Goal: Answer question/provide support: Share knowledge or assist other users

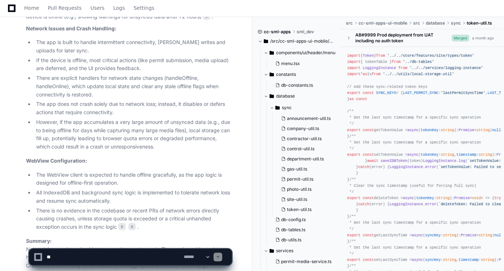
scroll to position [7409, 0]
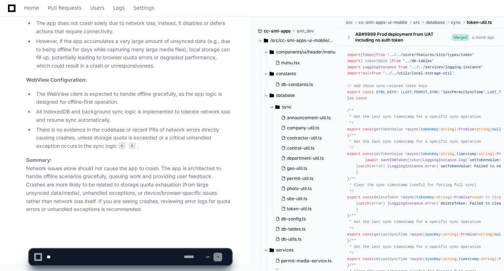
click at [163, 254] on textarea at bounding box center [113, 257] width 137 height 16
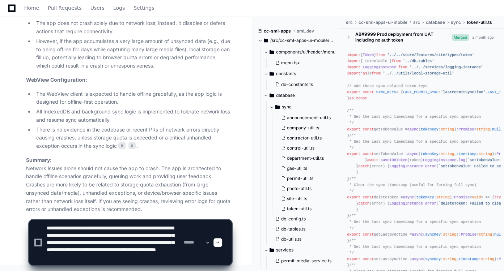
scroll to position [17, 0]
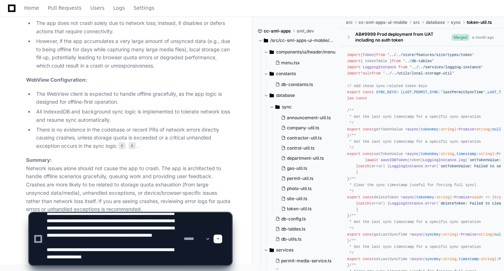
type textarea "**********"
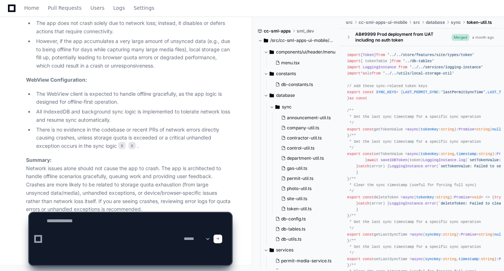
scroll to position [0, 0]
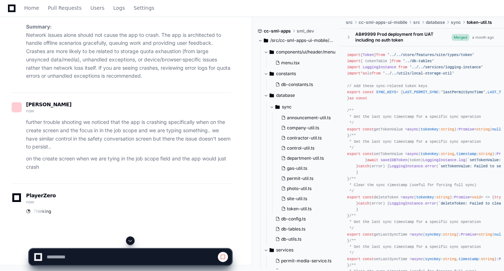
click at [134, 241] on button at bounding box center [130, 241] width 9 height 9
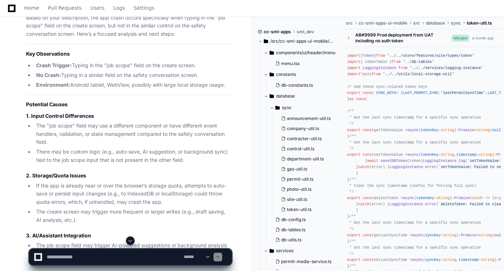
click at [130, 241] on span at bounding box center [130, 241] width 6 height 6
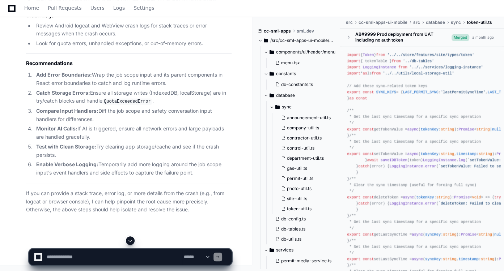
scroll to position [8341, 0]
click at [110, 256] on textarea at bounding box center [113, 257] width 137 height 16
paste textarea "**********"
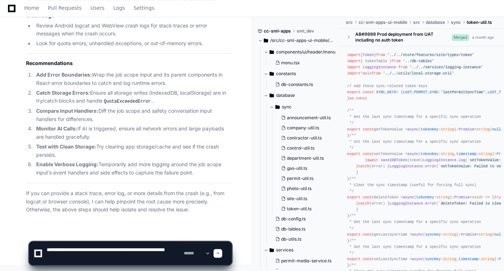
scroll to position [2, 0]
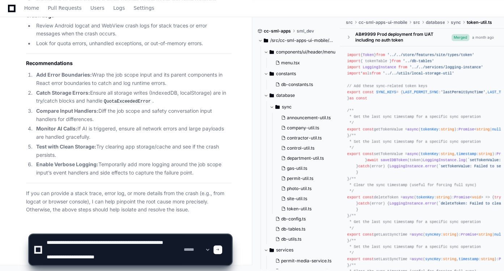
type textarea "**********"
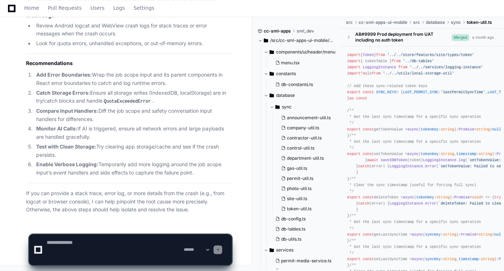
scroll to position [0, 0]
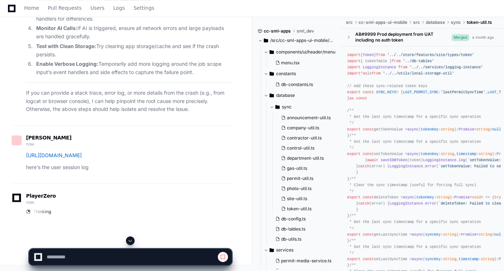
click at [131, 241] on span at bounding box center [130, 241] width 6 height 6
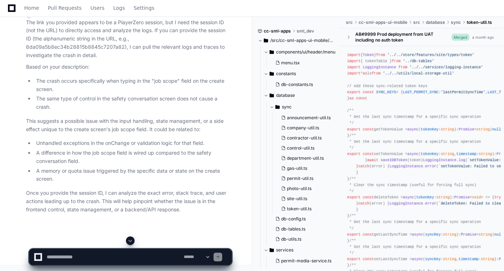
scroll to position [8633, 0]
click at [114, 259] on textarea at bounding box center [113, 257] width 137 height 16
paste textarea "**********"
type textarea "**********"
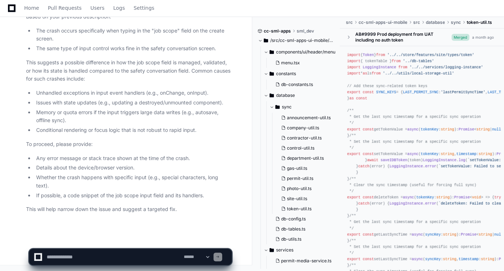
scroll to position [8972, 0]
click at [88, 259] on textarea at bounding box center [113, 257] width 137 height 16
click at [86, 257] on textarea at bounding box center [113, 257] width 137 height 16
paste textarea "**********"
type textarea "**********"
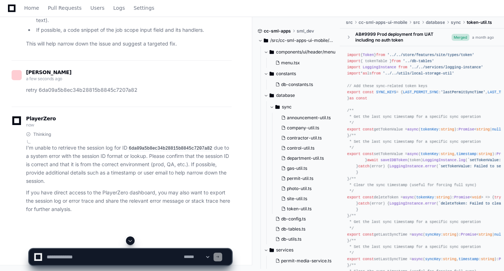
scroll to position [9134, 0]
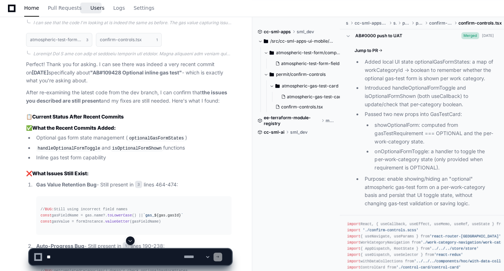
scroll to position [921, 0]
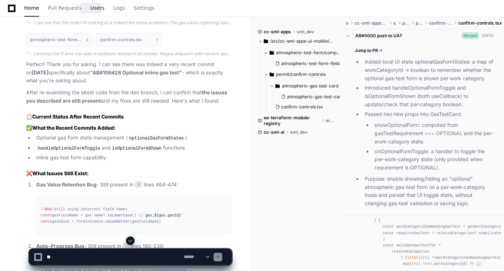
drag, startPoint x: 0, startPoint y: 0, endPoint x: 93, endPoint y: 8, distance: 93.3
click at [93, 8] on span "Users" at bounding box center [97, 8] width 14 height 4
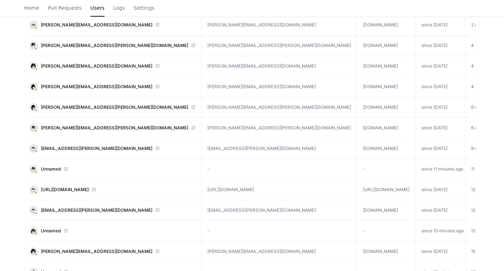
scroll to position [130, 0]
click at [86, 189] on span "2A11FB_noauthsml.gp.com" at bounding box center [65, 190] width 48 height 6
click at [81, 189] on span "[URL][DOMAIN_NAME]" at bounding box center [65, 190] width 48 height 6
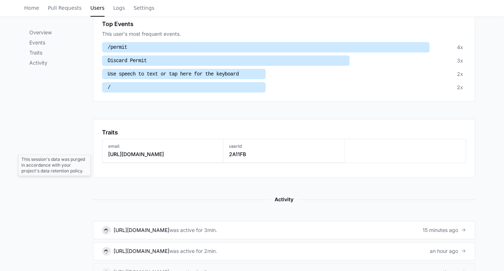
scroll to position [239, 0]
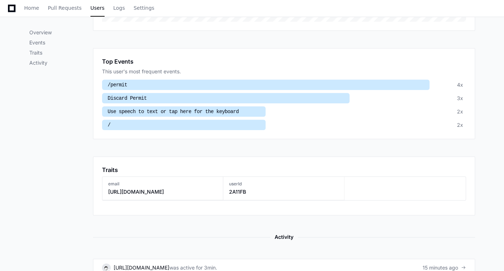
click at [231, 109] on div at bounding box center [184, 111] width 164 height 10
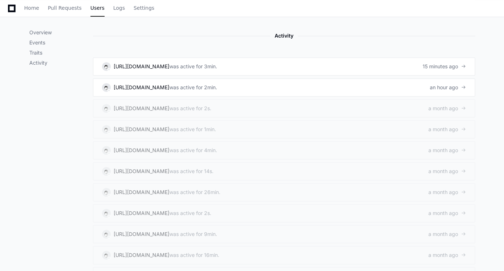
scroll to position [440, 0]
click at [207, 63] on div "was active for 3min." at bounding box center [193, 66] width 48 height 7
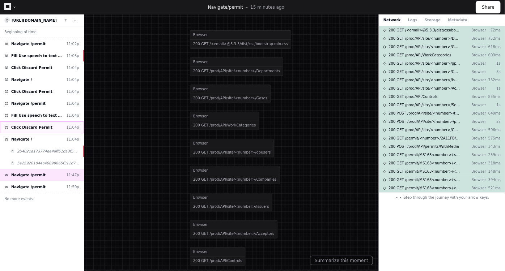
click at [42, 128] on span "Click Discard Permit" at bounding box center [31, 127] width 41 height 5
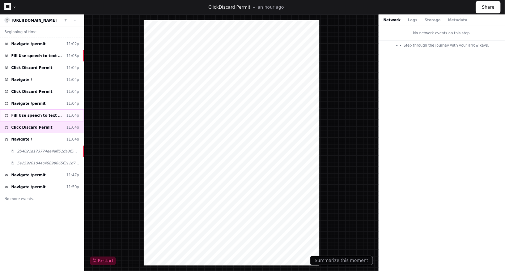
click at [43, 114] on span "Fill Use speech to text or tap here for the keyboard" at bounding box center [37, 115] width 52 height 5
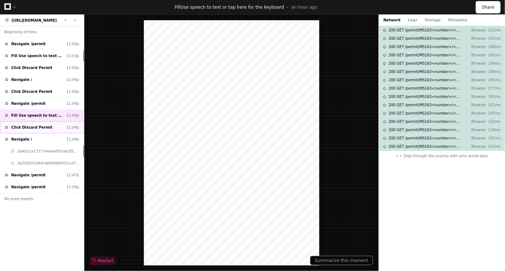
click at [42, 130] on div "Click Discard Permit 11:04p" at bounding box center [42, 128] width 84 height 12
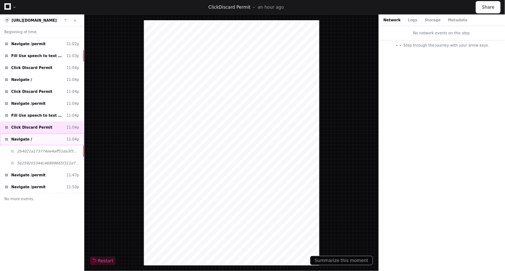
click at [39, 138] on div "Navigate / 11:04p" at bounding box center [42, 140] width 84 height 12
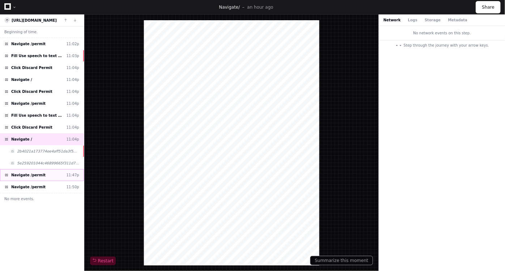
click at [42, 170] on div "Navigate /permit 11:47p" at bounding box center [42, 175] width 84 height 12
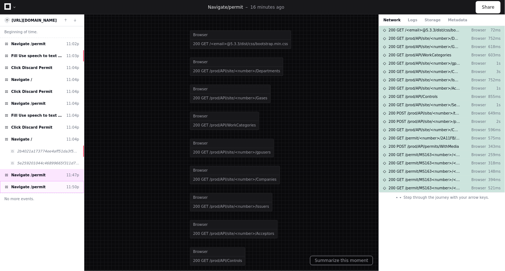
click at [42, 183] on div "Navigate /permit 11:50p" at bounding box center [42, 187] width 84 height 12
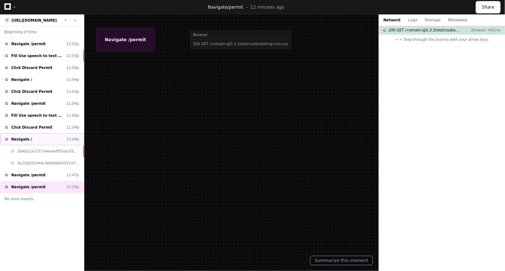
click at [41, 142] on div "Navigate / 11:04p" at bounding box center [42, 140] width 84 height 12
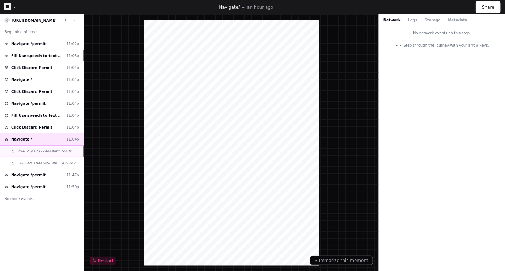
click at [41, 149] on span "2b4021a173774ee4aff51da3f56407ba" at bounding box center [48, 151] width 62 height 5
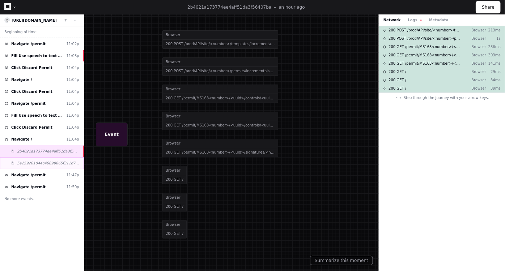
click at [41, 161] on span "5e259201044c46899665f311d7a2e81d" at bounding box center [48, 163] width 62 height 5
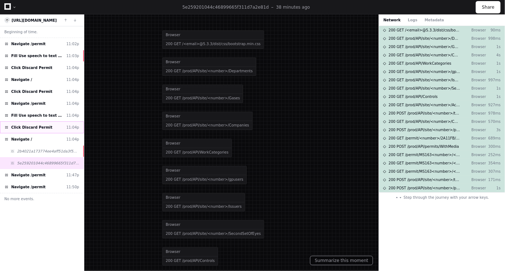
click at [42, 126] on span "Click Discard Permit" at bounding box center [31, 127] width 41 height 5
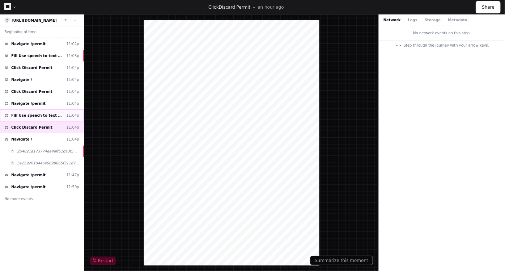
click at [28, 114] on span "Fill Use speech to text or tap here for the keyboard" at bounding box center [37, 115] width 52 height 5
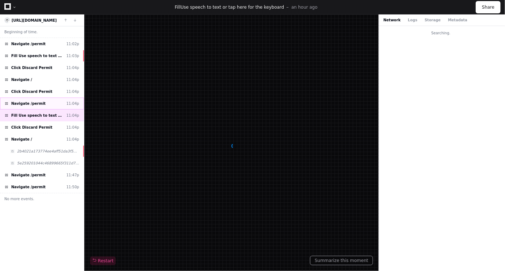
click at [32, 102] on span "Navigate /permit" at bounding box center [28, 103] width 34 height 5
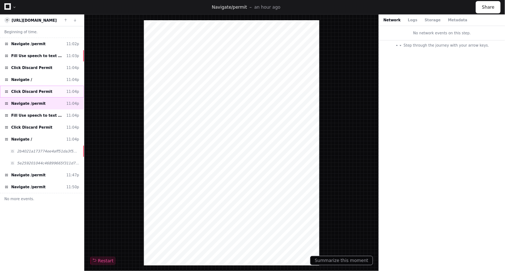
click at [38, 92] on span "Click Discard Permit" at bounding box center [31, 91] width 41 height 5
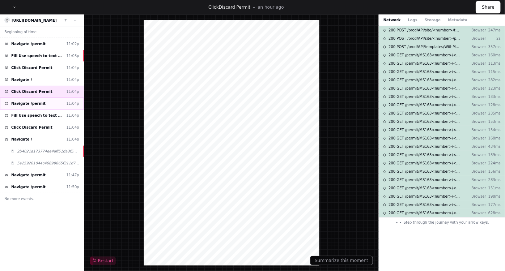
click at [46, 102] on div "Navigate /permit 11:04p" at bounding box center [42, 104] width 84 height 12
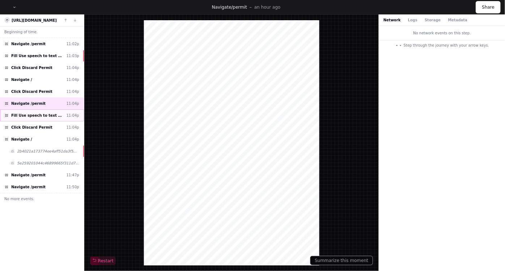
click at [58, 113] on span "Fill Use speech to text or tap here for the keyboard" at bounding box center [37, 115] width 52 height 5
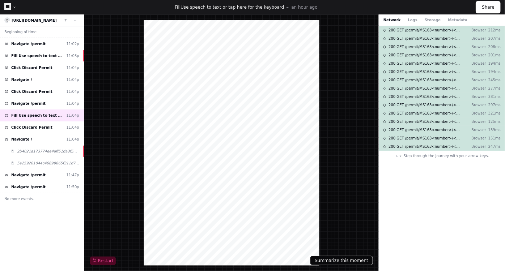
click at [350, 260] on button "Summarize this moment" at bounding box center [341, 260] width 63 height 9
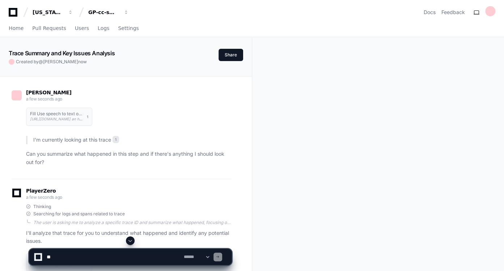
click at [132, 240] on span at bounding box center [130, 241] width 6 height 6
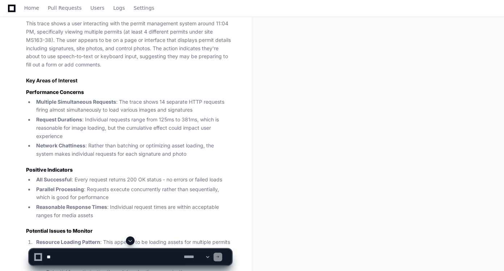
scroll to position [278, 0]
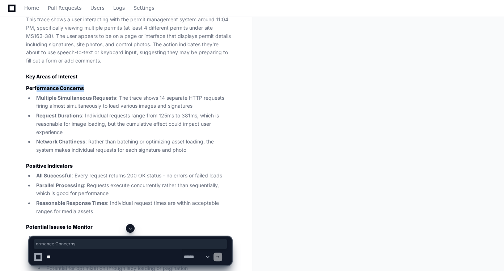
drag, startPoint x: 35, startPoint y: 87, endPoint x: 86, endPoint y: 84, distance: 50.7
click at [86, 85] on h3 "Performance Concerns" at bounding box center [129, 88] width 206 height 7
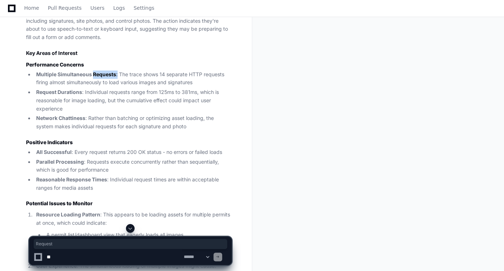
drag, startPoint x: 94, startPoint y: 74, endPoint x: 118, endPoint y: 73, distance: 23.9
click at [118, 73] on li "Multiple Simultaneous Requests : The trace shows 14 separate HTTP requests firi…" at bounding box center [133, 79] width 198 height 17
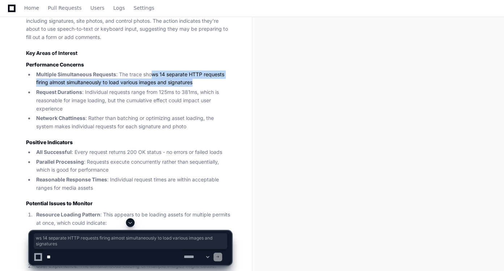
drag, startPoint x: 151, startPoint y: 73, endPoint x: 203, endPoint y: 80, distance: 52.2
click at [203, 80] on li "Multiple Simultaneous Requests : The trace shows 14 separate HTTP requests firi…" at bounding box center [133, 79] width 198 height 17
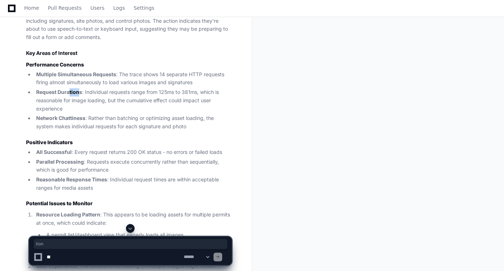
drag, startPoint x: 68, startPoint y: 92, endPoint x: 78, endPoint y: 93, distance: 10.2
click at [78, 93] on strong "Request Durations" at bounding box center [59, 92] width 46 height 6
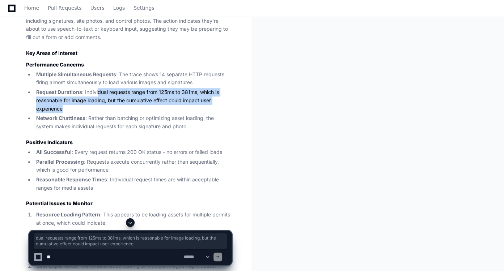
drag, startPoint x: 97, startPoint y: 94, endPoint x: 94, endPoint y: 106, distance: 12.1
click at [94, 106] on li "Request Durations : Individual requests range from 125ms to 381ms, which is rea…" at bounding box center [133, 100] width 198 height 25
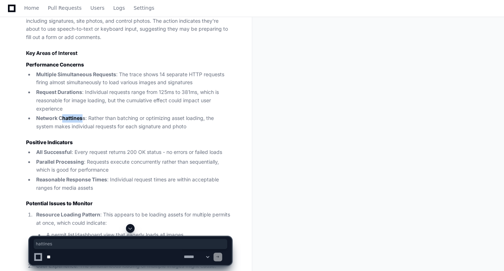
drag, startPoint x: 61, startPoint y: 118, endPoint x: 83, endPoint y: 122, distance: 22.4
click at [83, 122] on li "Network Chattiness : Rather than batching or optimizing asset loading, the syst…" at bounding box center [133, 122] width 198 height 17
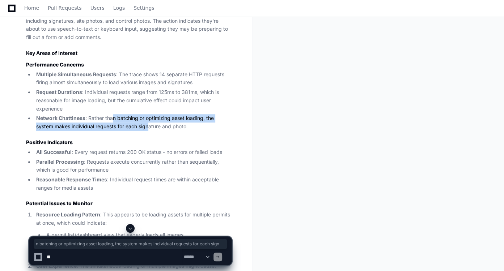
drag, startPoint x: 111, startPoint y: 119, endPoint x: 149, endPoint y: 128, distance: 39.2
click at [149, 128] on li "Network Chattiness : Rather than batching or optimizing asset loading, the syst…" at bounding box center [133, 122] width 198 height 17
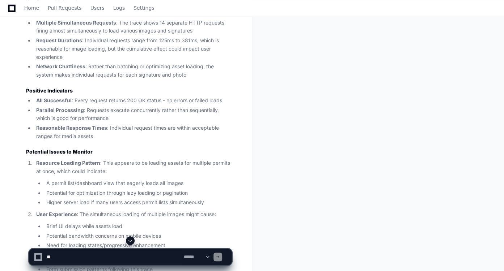
click at [100, 68] on li "Network Chattiness : Rather than batching or optimizing asset loading, the syst…" at bounding box center [133, 71] width 198 height 17
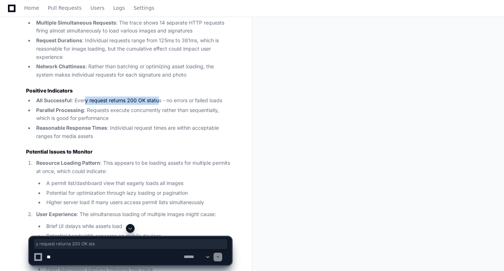
drag, startPoint x: 85, startPoint y: 101, endPoint x: 158, endPoint y: 100, distance: 72.8
click at [158, 100] on li "All Successful : Every request returns 200 OK status - no errors or failed loads" at bounding box center [133, 101] width 198 height 8
drag, startPoint x: 58, startPoint y: 109, endPoint x: 81, endPoint y: 110, distance: 22.8
click at [81, 110] on strong "Parallel Processing" at bounding box center [60, 110] width 48 height 6
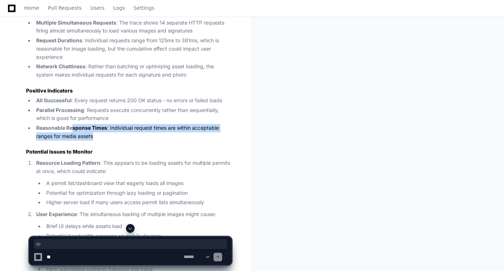
drag, startPoint x: 72, startPoint y: 129, endPoint x: 97, endPoint y: 132, distance: 25.9
click at [97, 132] on li "Reasonable Response Times : Individual request times are within acceptable rang…" at bounding box center [133, 132] width 198 height 17
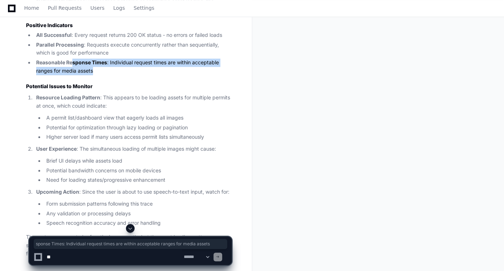
scroll to position [442, 0]
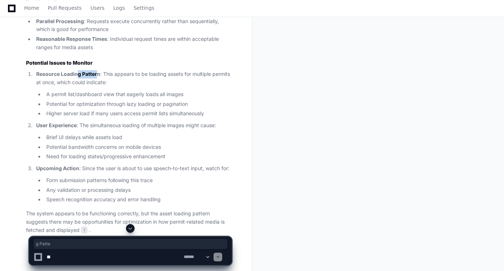
drag, startPoint x: 79, startPoint y: 76, endPoint x: 96, endPoint y: 75, distance: 17.4
click at [96, 75] on strong "Resource Loading Pattern" at bounding box center [68, 74] width 64 height 6
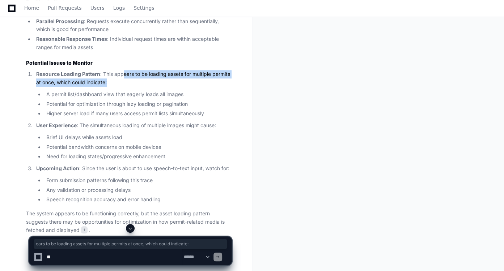
drag, startPoint x: 122, startPoint y: 75, endPoint x: 135, endPoint y: 79, distance: 13.3
click at [135, 79] on p "Resource Loading Pattern : This appears to be loading assets for multiple permi…" at bounding box center [133, 78] width 195 height 17
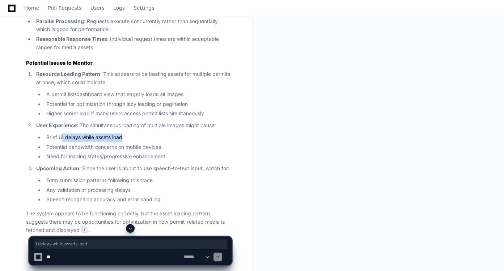
drag, startPoint x: 63, startPoint y: 137, endPoint x: 127, endPoint y: 135, distance: 64.8
click at [127, 135] on li "Brief UI delays while assets load" at bounding box center [137, 138] width 187 height 8
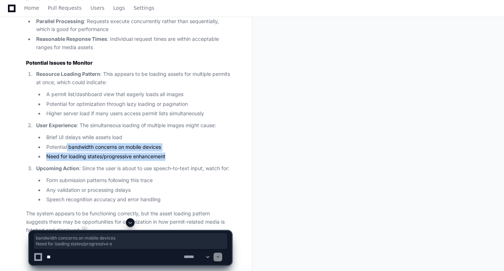
drag, startPoint x: 67, startPoint y: 146, endPoint x: 174, endPoint y: 153, distance: 107.3
click at [174, 153] on ul "Brief UI delays while assets load Potential bandwidth concerns on mobile device…" at bounding box center [133, 148] width 195 height 28
click at [177, 155] on li "Need for loading states/progressive enhancement" at bounding box center [137, 157] width 187 height 8
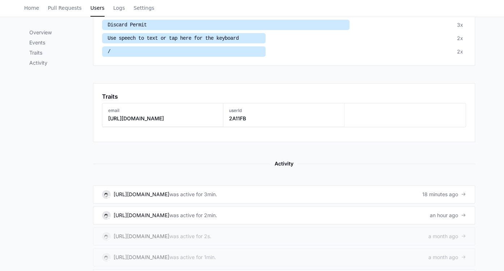
scroll to position [316, 0]
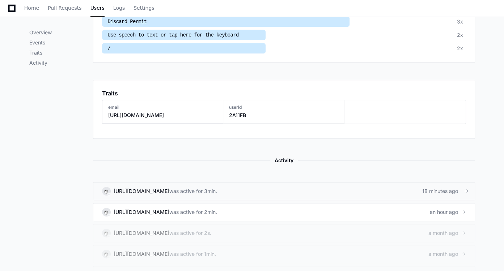
click at [202, 188] on div "was active for 3min." at bounding box center [193, 191] width 48 height 7
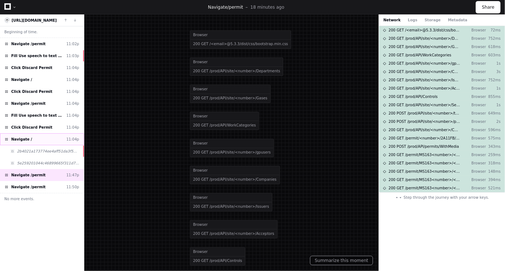
click at [51, 136] on div "Navigate / 11:04p" at bounding box center [42, 140] width 84 height 12
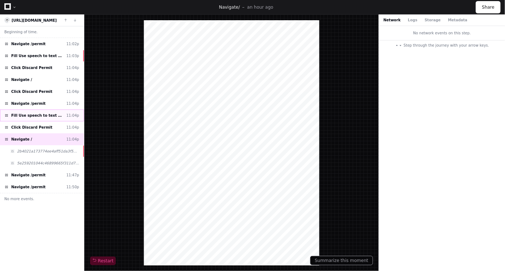
click at [46, 113] on span "Fill Use speech to text or tap here for the keyboard" at bounding box center [37, 115] width 52 height 5
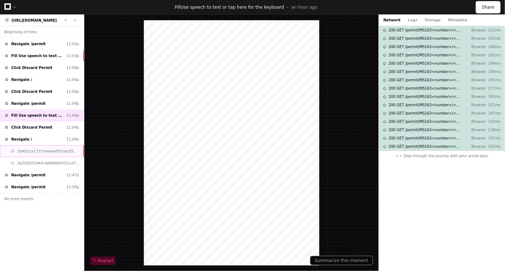
click at [47, 149] on span "2b4021a173774ee4aff51da3f56407ba" at bounding box center [48, 151] width 62 height 5
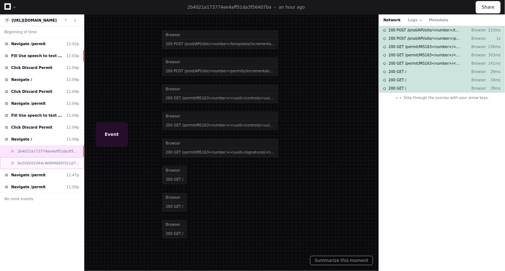
click at [48, 157] on div "5e259201044c46899665f311d7a2e81d" at bounding box center [42, 163] width 84 height 12
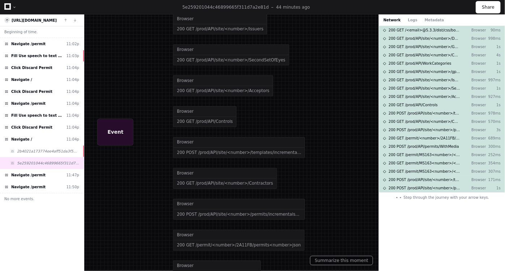
drag, startPoint x: 279, startPoint y: 204, endPoint x: 308, endPoint y: 23, distance: 182.8
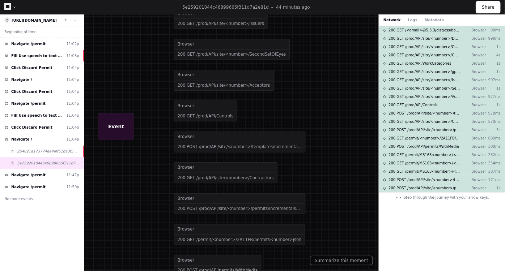
drag, startPoint x: 331, startPoint y: 169, endPoint x: 342, endPoint y: 57, distance: 112.3
click at [342, 158] on div "Browser 200 GET /prod/API/site/<number>/Contractors" at bounding box center [260, 173] width 172 height 31
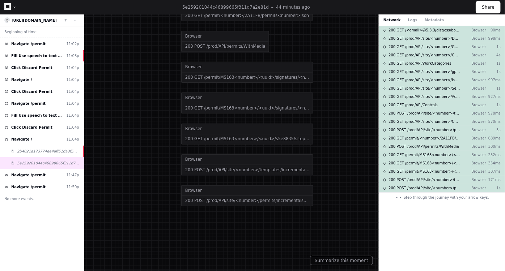
drag, startPoint x: 339, startPoint y: 140, endPoint x: 335, endPoint y: 17, distance: 123.1
click at [335, 26] on div "Browser 200 POST /prod/API/permits/WithMedia" at bounding box center [267, 41] width 172 height 31
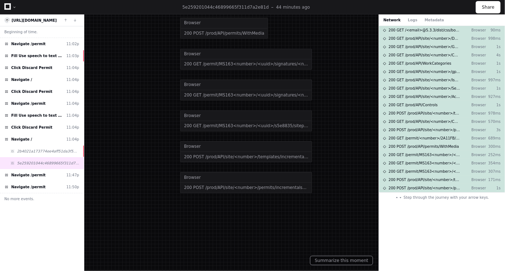
drag, startPoint x: 339, startPoint y: 160, endPoint x: 346, endPoint y: 287, distance: 126.9
click at [346, 271] on html "[US_STATE] Pacific GP-cc-sml-apps Docs Feedback Home Pull Requests Users Logs S…" at bounding box center [252, 135] width 505 height 271
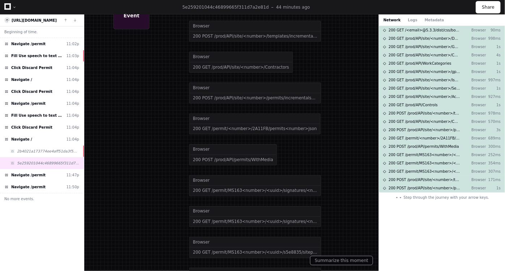
drag, startPoint x: 338, startPoint y: 161, endPoint x: 326, endPoint y: 287, distance: 125.8
click at [326, 271] on html "[US_STATE] Pacific GP-cc-sml-apps Docs Feedback Home Pull Requests Users Logs S…" at bounding box center [252, 135] width 505 height 271
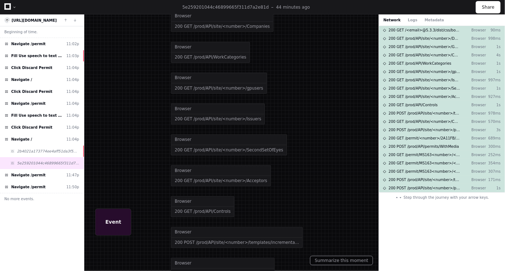
drag, startPoint x: 319, startPoint y: 157, endPoint x: 316, endPoint y: 270, distance: 112.9
click at [316, 253] on div "Browser 200 POST /prod/API/site/<number>/templates/incrementalsync" at bounding box center [257, 238] width 172 height 31
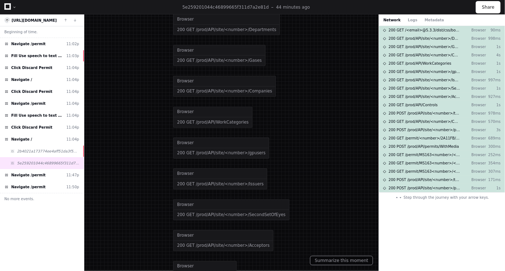
drag, startPoint x: 301, startPoint y: 153, endPoint x: 300, endPoint y: 232, distance: 78.2
click at [300, 232] on div at bounding box center [275, 103] width 575 height 309
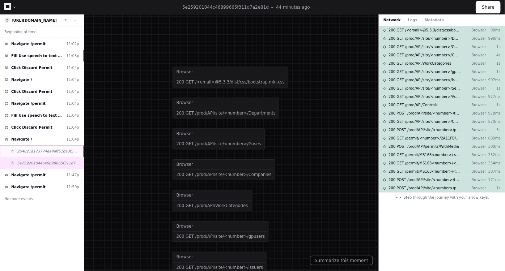
click at [56, 149] on span "2b4021a173774ee4aff51da3f56407ba" at bounding box center [48, 151] width 62 height 5
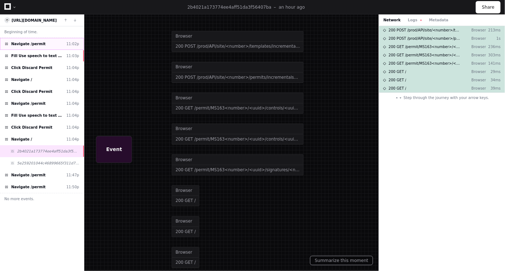
click at [39, 45] on div "Navigate /permit 11:02p" at bounding box center [42, 44] width 84 height 12
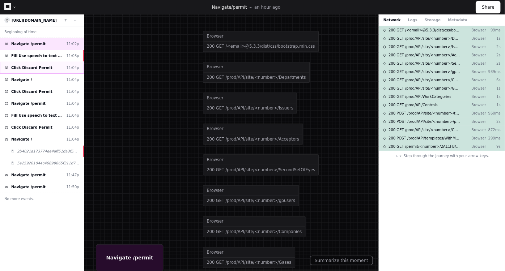
click at [44, 69] on div "Click Discard Permit 11:04p" at bounding box center [42, 68] width 84 height 12
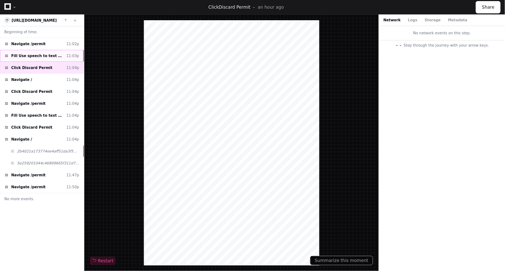
click at [40, 58] on span "Fill Use speech to text or tap here for the keyboard" at bounding box center [37, 55] width 52 height 5
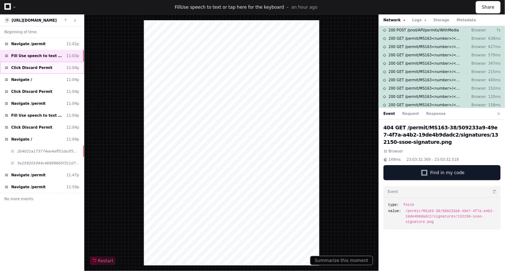
click at [36, 68] on span "Click Discard Permit" at bounding box center [31, 67] width 41 height 5
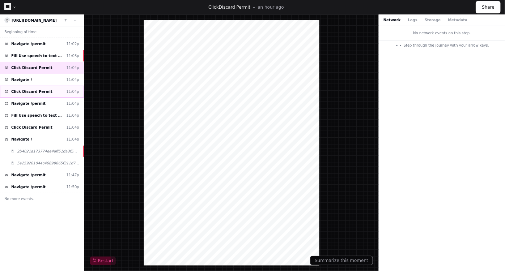
click at [44, 86] on div "Click Discard Permit 11:04p" at bounding box center [42, 92] width 84 height 12
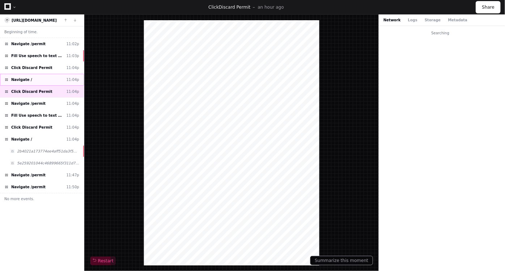
click at [40, 81] on div "Navigate / 11:04p" at bounding box center [42, 80] width 84 height 12
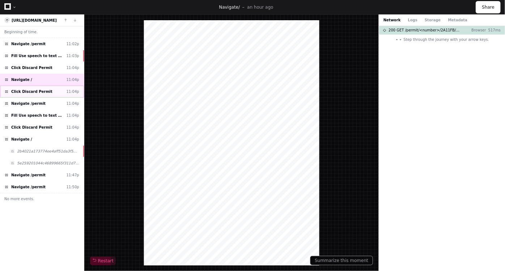
click at [41, 91] on span "Click Discard Permit" at bounding box center [31, 91] width 41 height 5
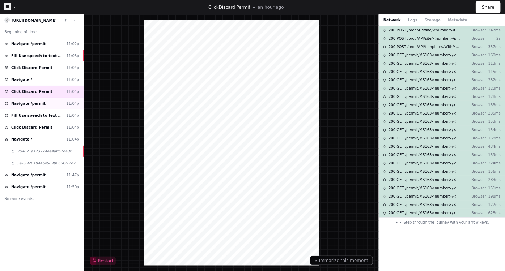
click at [41, 101] on div "Navigate /permit 11:04p" at bounding box center [42, 104] width 84 height 12
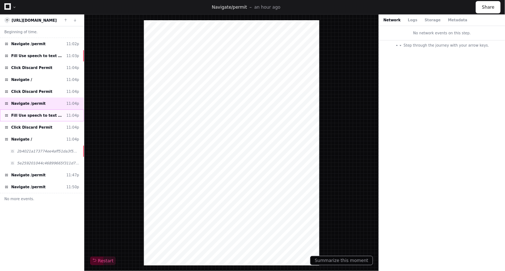
click at [43, 113] on span "Fill Use speech to text or tap here for the keyboard" at bounding box center [37, 115] width 52 height 5
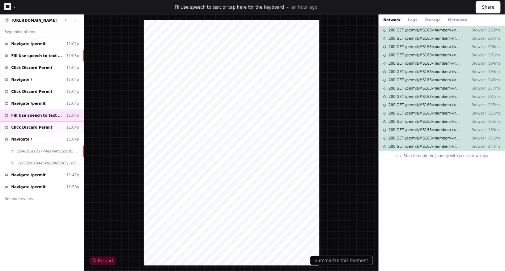
click at [45, 125] on div "Click Discard Permit 11:04p" at bounding box center [42, 128] width 84 height 12
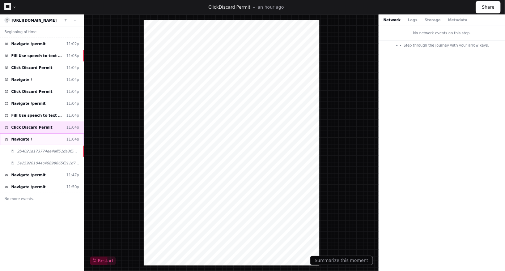
click at [42, 139] on div "Navigate / 11:04p" at bounding box center [42, 140] width 84 height 12
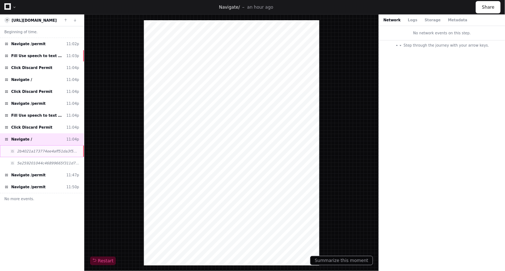
click at [42, 152] on span "2b4021a173774ee4aff51da3f56407ba" at bounding box center [48, 151] width 62 height 5
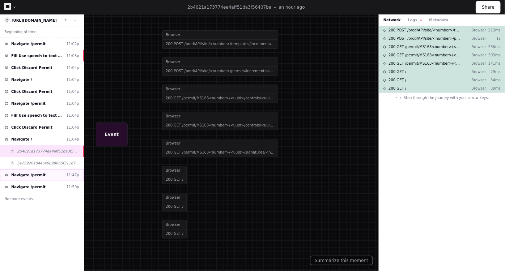
click at [40, 175] on div "Navigate /permit 11:47p" at bounding box center [42, 175] width 84 height 12
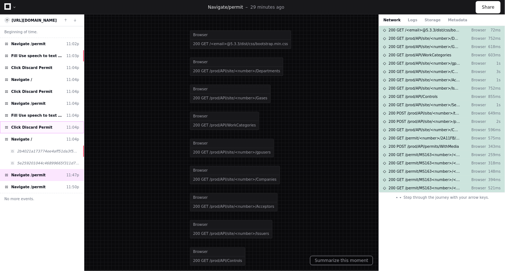
click at [42, 126] on span "Click Discard Permit" at bounding box center [31, 127] width 41 height 5
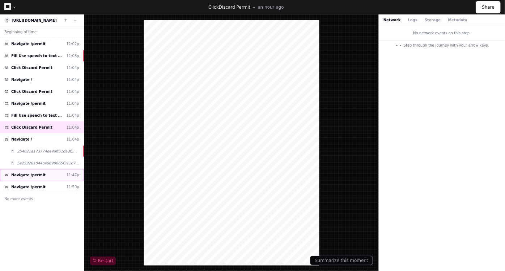
click at [30, 176] on div "Navigate /permit 11:47p" at bounding box center [42, 175] width 84 height 12
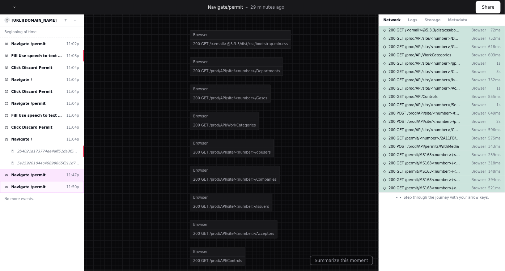
click at [36, 185] on span "Navigate /permit" at bounding box center [28, 187] width 34 height 5
